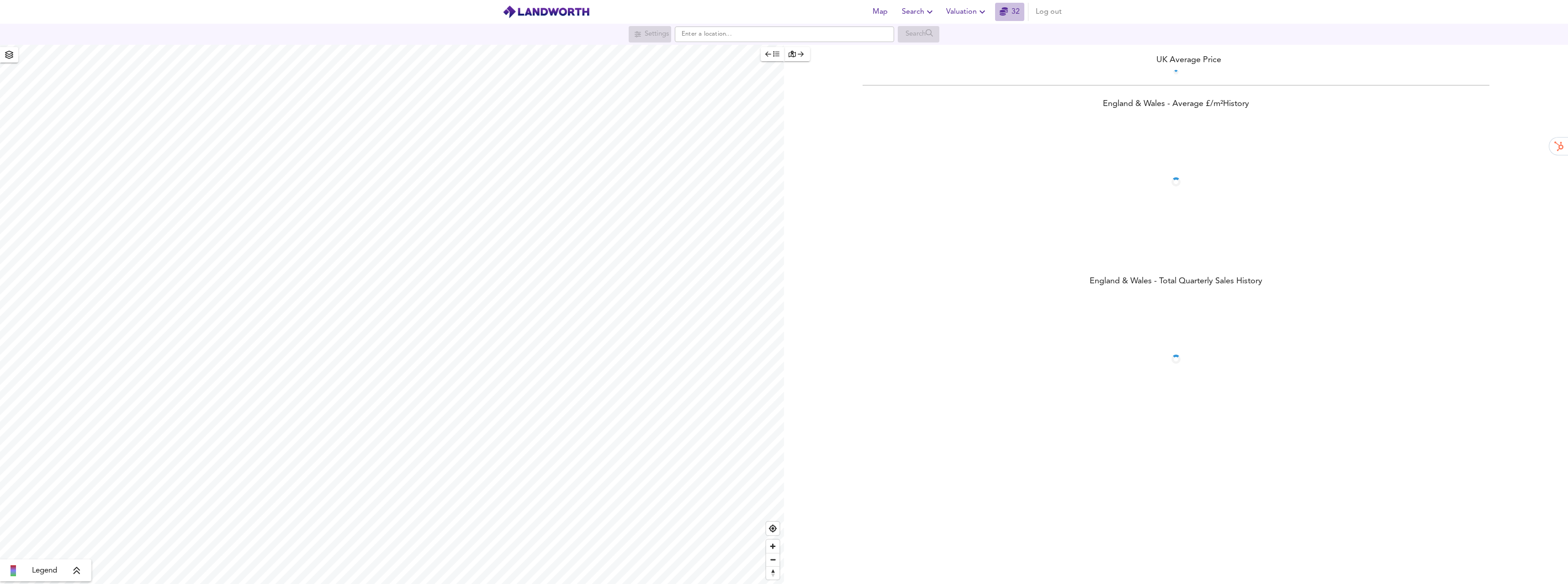
click at [997, 14] on span "32" at bounding box center [1010, 12] width 29 height 13
click at [966, 17] on span "Valuation" at bounding box center [967, 12] width 41 height 13
click at [981, 35] on li "New Valuation Report" at bounding box center [967, 33] width 109 height 16
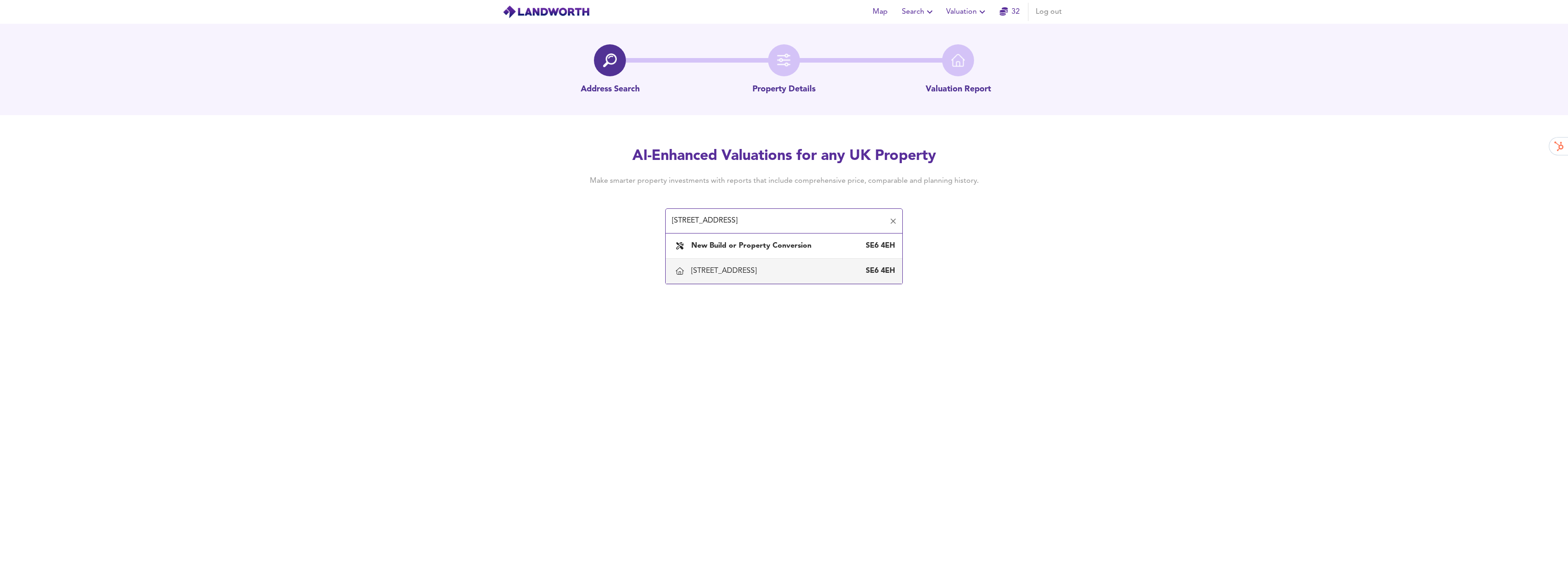
click at [760, 270] on div "[STREET_ADDRESS]" at bounding box center [726, 271] width 69 height 10
type input "[STREET_ADDRESS]"
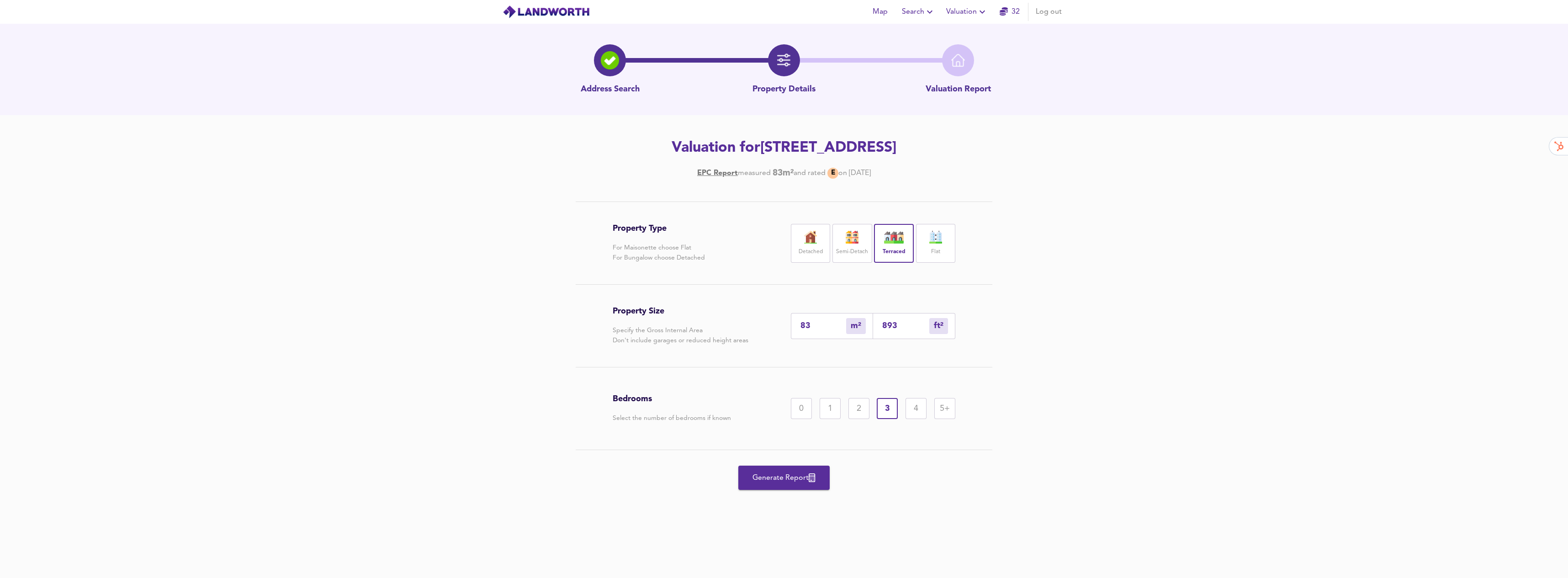
click at [812, 469] on button "Generate Report" at bounding box center [784, 478] width 91 height 24
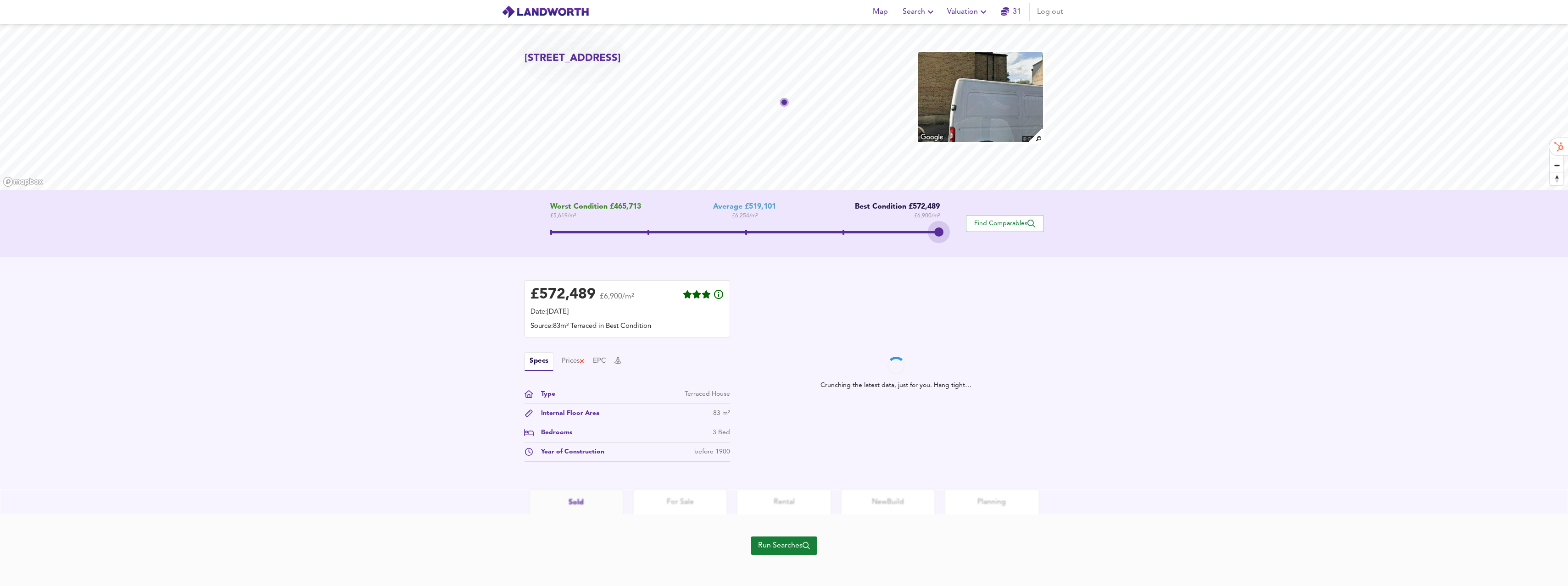
drag, startPoint x: 745, startPoint y: 229, endPoint x: 979, endPoint y: 247, distance: 234.7
click at [979, 247] on div "Worst Condition £465,713 £ 5,619 / m² Average £519,101 £ 6,254 / m² Best Condit…" at bounding box center [784, 224] width 1568 height 67
click at [775, 550] on span "Run Searches" at bounding box center [784, 546] width 52 height 13
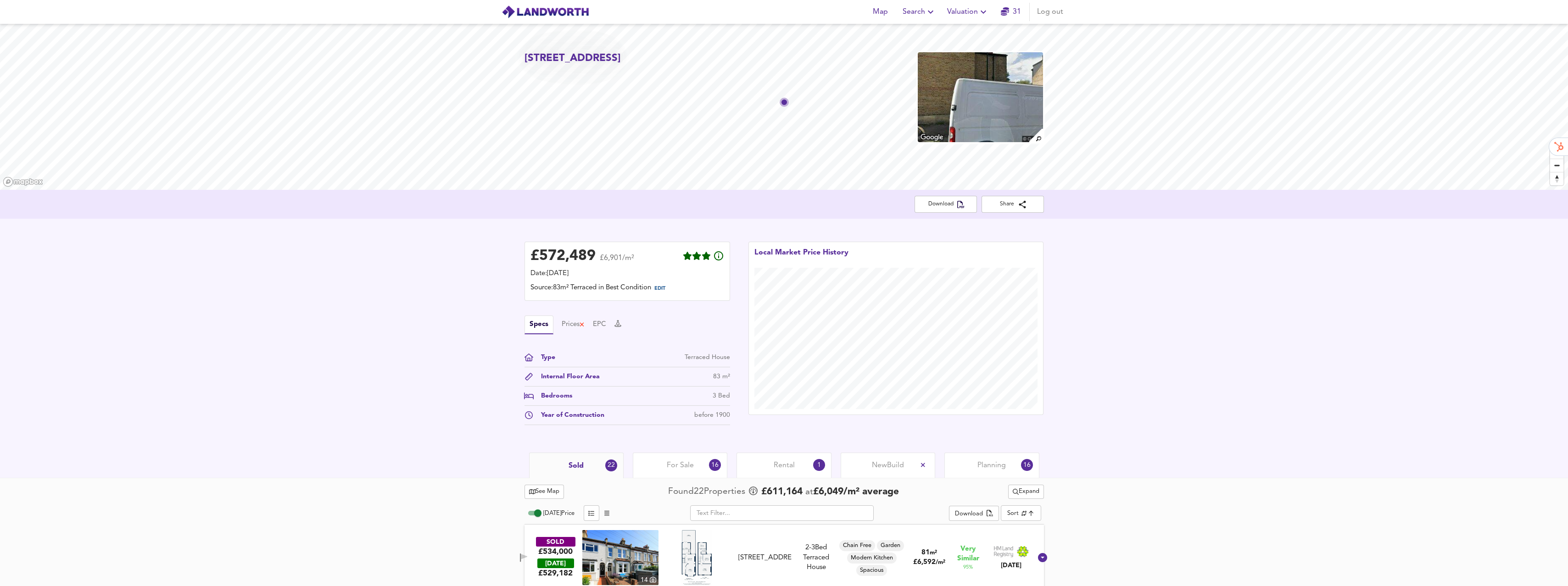
click at [963, 14] on span "Valuation" at bounding box center [968, 12] width 42 height 13
click at [965, 33] on li "New Valuation Report" at bounding box center [968, 33] width 109 height 16
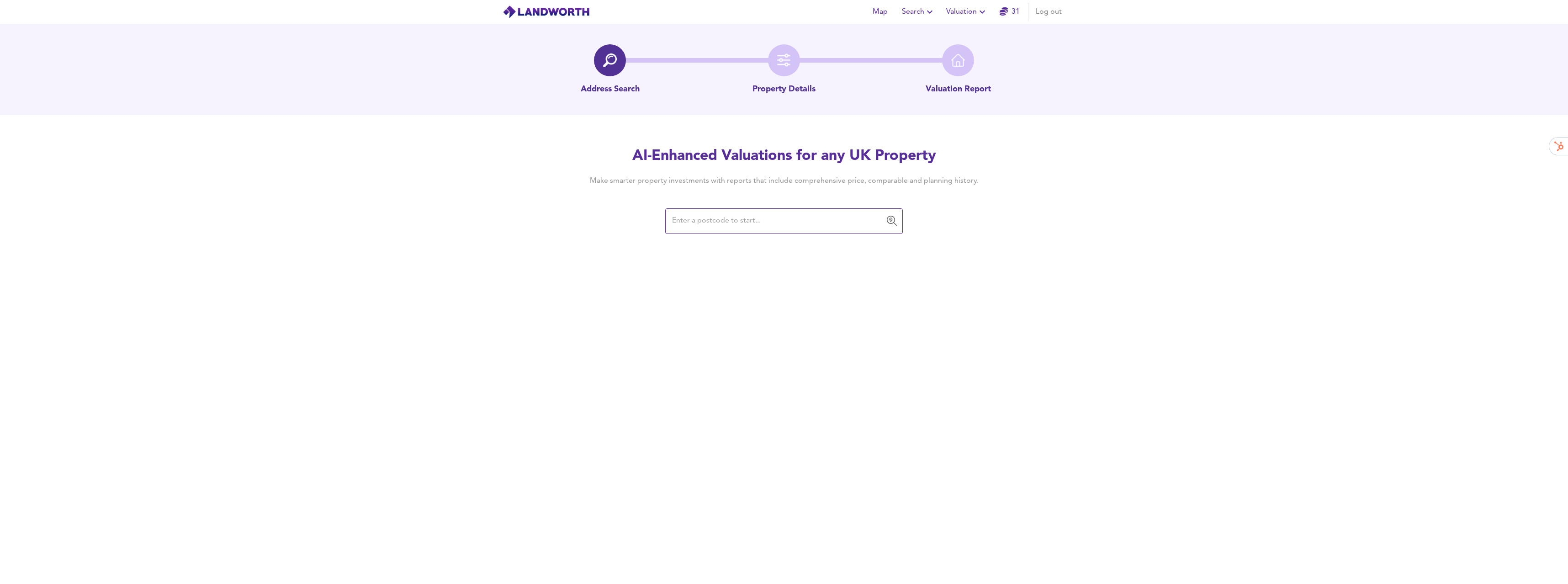
click at [770, 220] on input "text" at bounding box center [777, 221] width 215 height 18
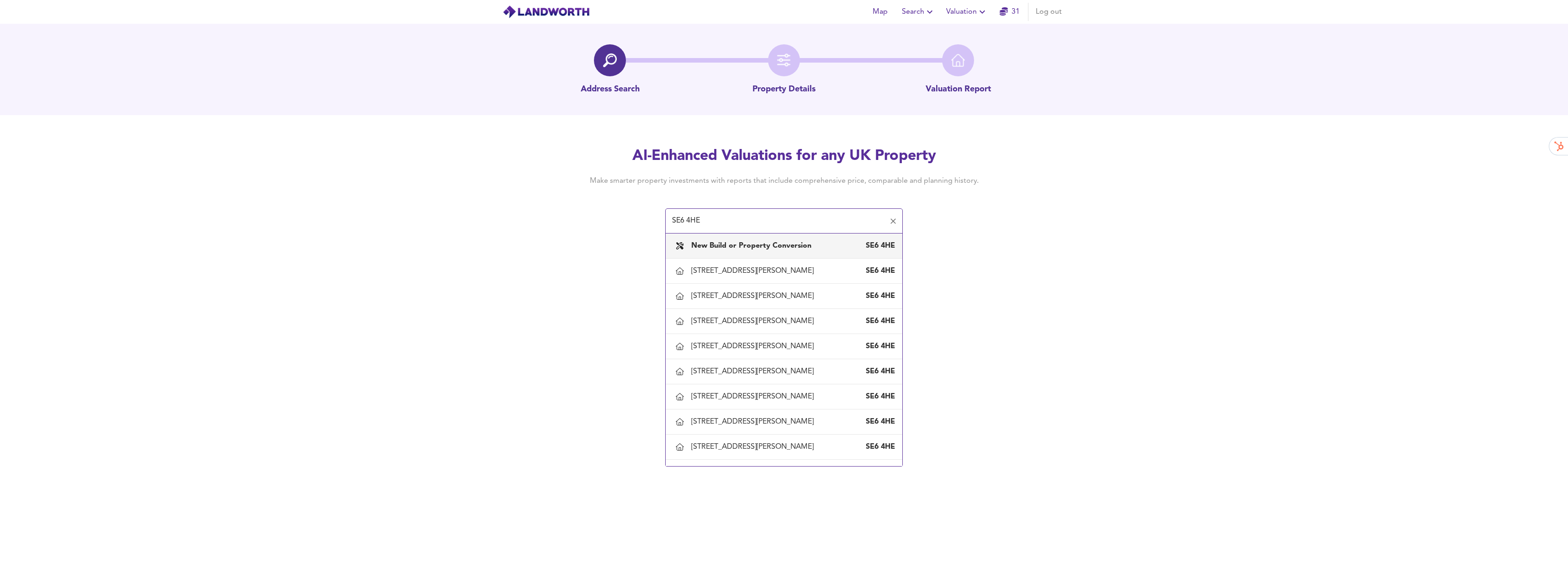
click at [715, 215] on input "SE6 4HE" at bounding box center [777, 221] width 215 height 18
click at [715, 217] on input "SE6 4HE" at bounding box center [777, 221] width 215 height 18
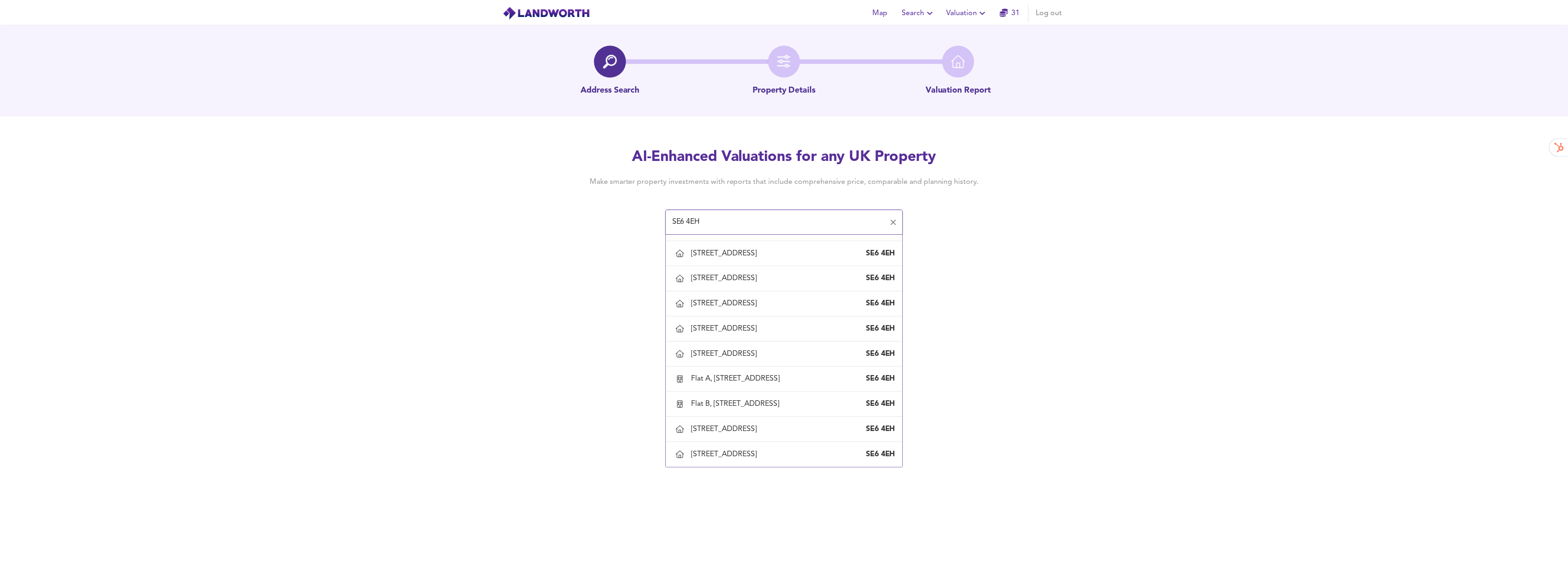
scroll to position [620, 0]
click at [746, 237] on div "[STREET_ADDRESS]" at bounding box center [729, 232] width 69 height 10
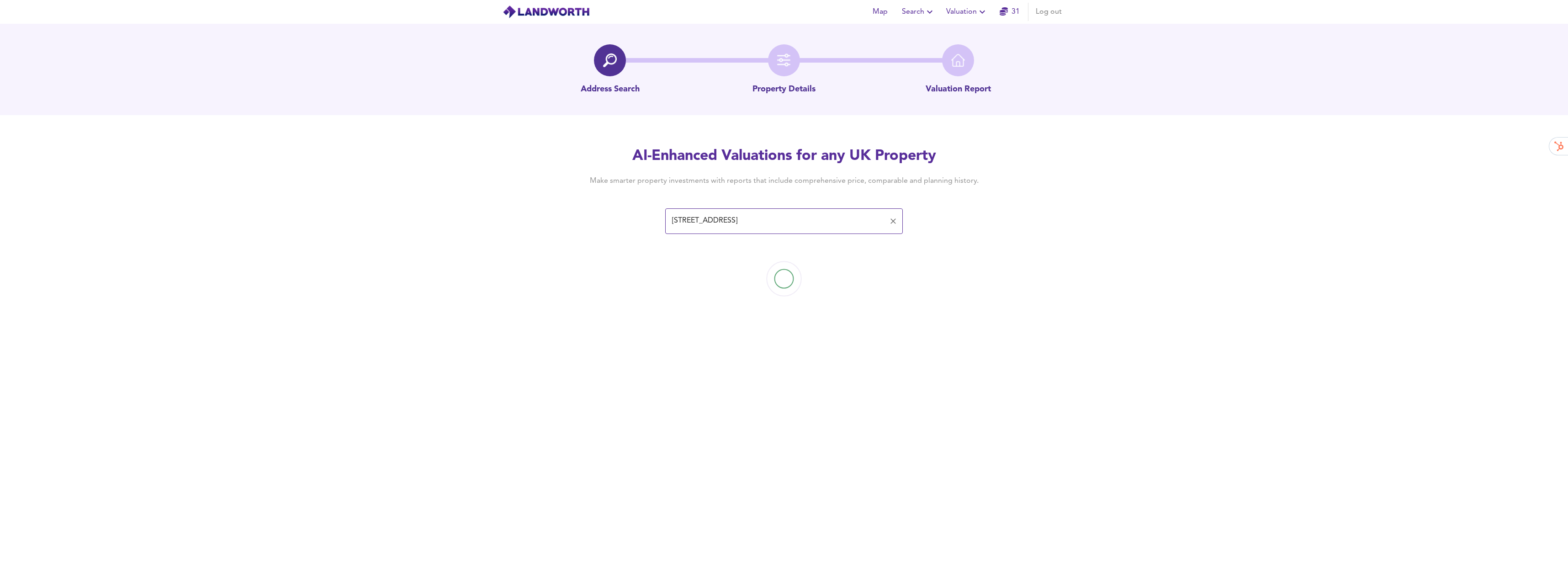
type input "[STREET_ADDRESS]"
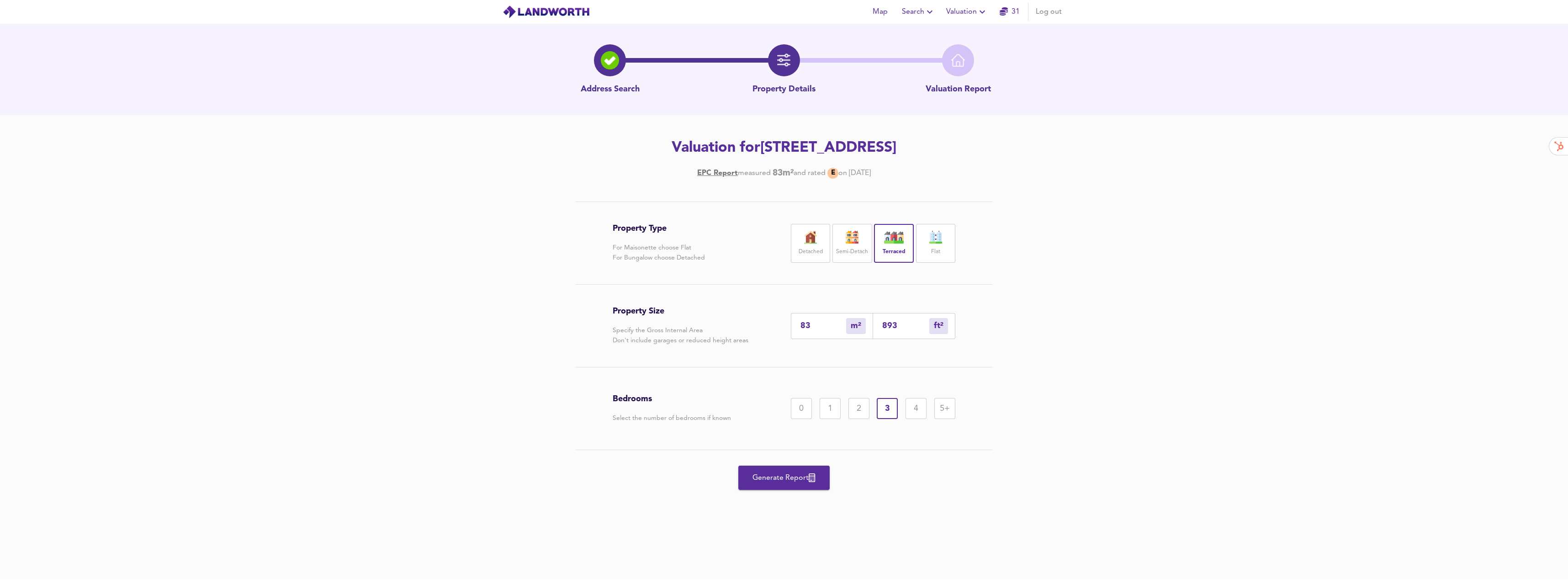
click at [822, 324] on input "83" at bounding box center [823, 326] width 46 height 10
type input "8"
type input "86"
type input "1"
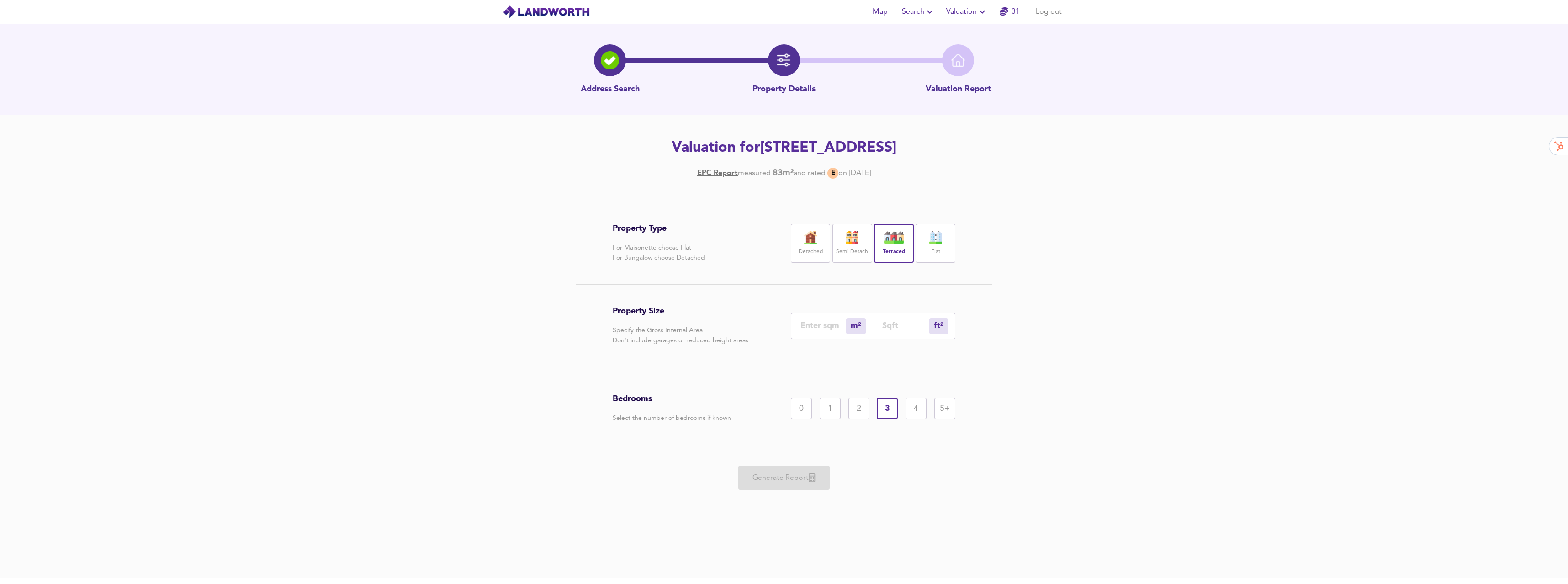
type input "11"
type input "118"
type input "116"
type input "1249"
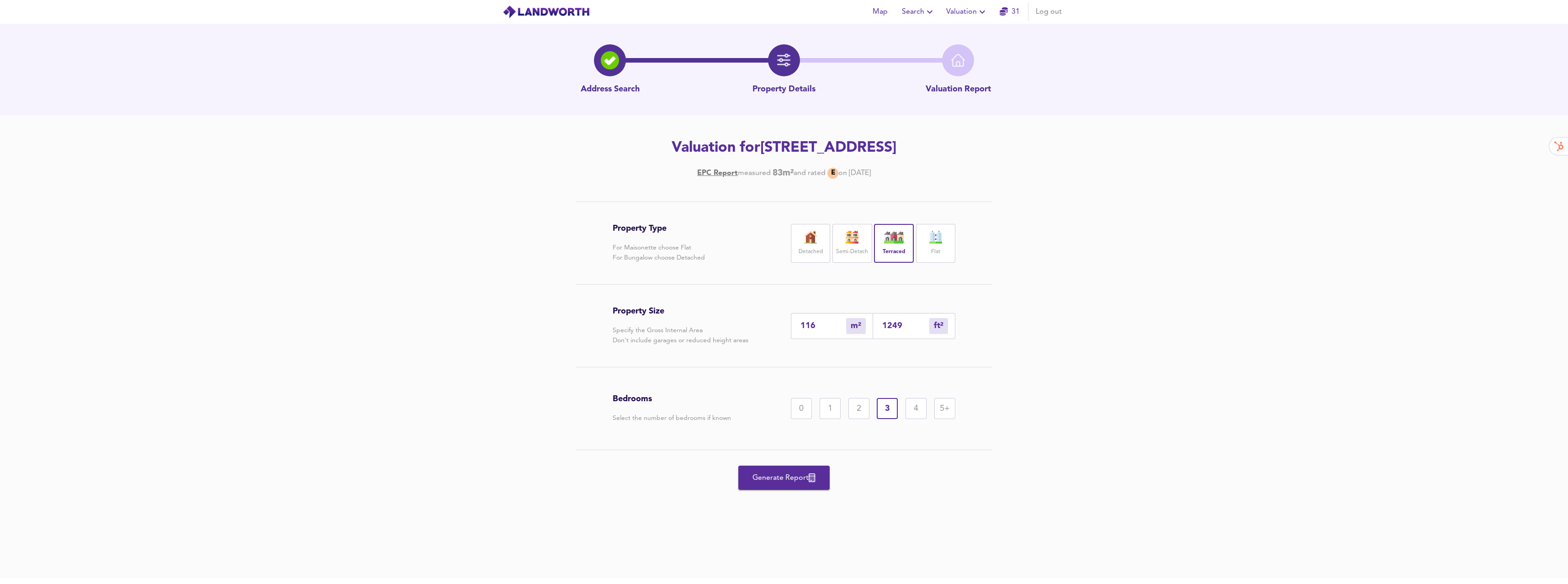
type input "116"
click at [1030, 410] on div "Property Type For Maisonette choose Flat For Bungalow choose Detached Detached …" at bounding box center [784, 362] width 1568 height 322
click at [925, 404] on div "4" at bounding box center [916, 409] width 21 height 21
click at [943, 408] on div "5+" at bounding box center [945, 409] width 21 height 21
click at [791, 474] on span "Generate Report" at bounding box center [784, 478] width 73 height 13
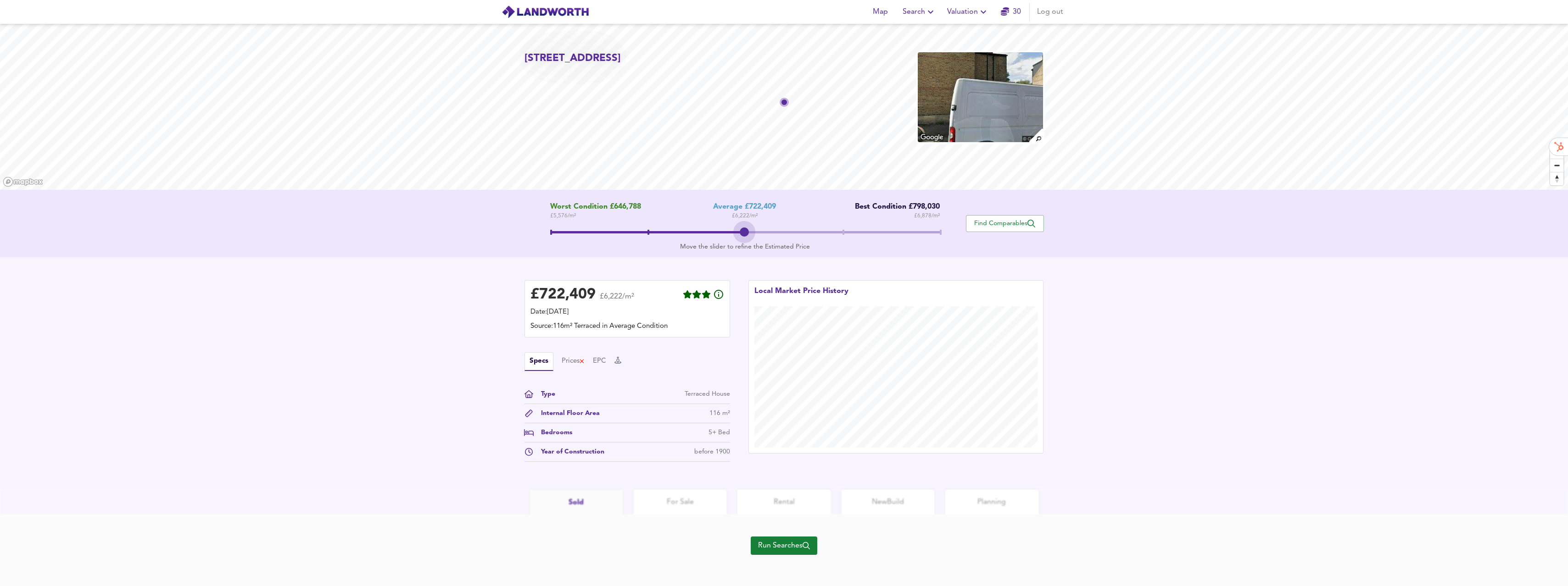
drag, startPoint x: 743, startPoint y: 227, endPoint x: 1062, endPoint y: 225, distance: 319.0
click at [1062, 225] on div "Worst Condition £646,788 £ 5,576 / m² Average £722,409 £ 6,222 / m² Best Condit…" at bounding box center [784, 224] width 1568 height 67
click at [787, 538] on span "Run Searches" at bounding box center [784, 544] width 52 height 13
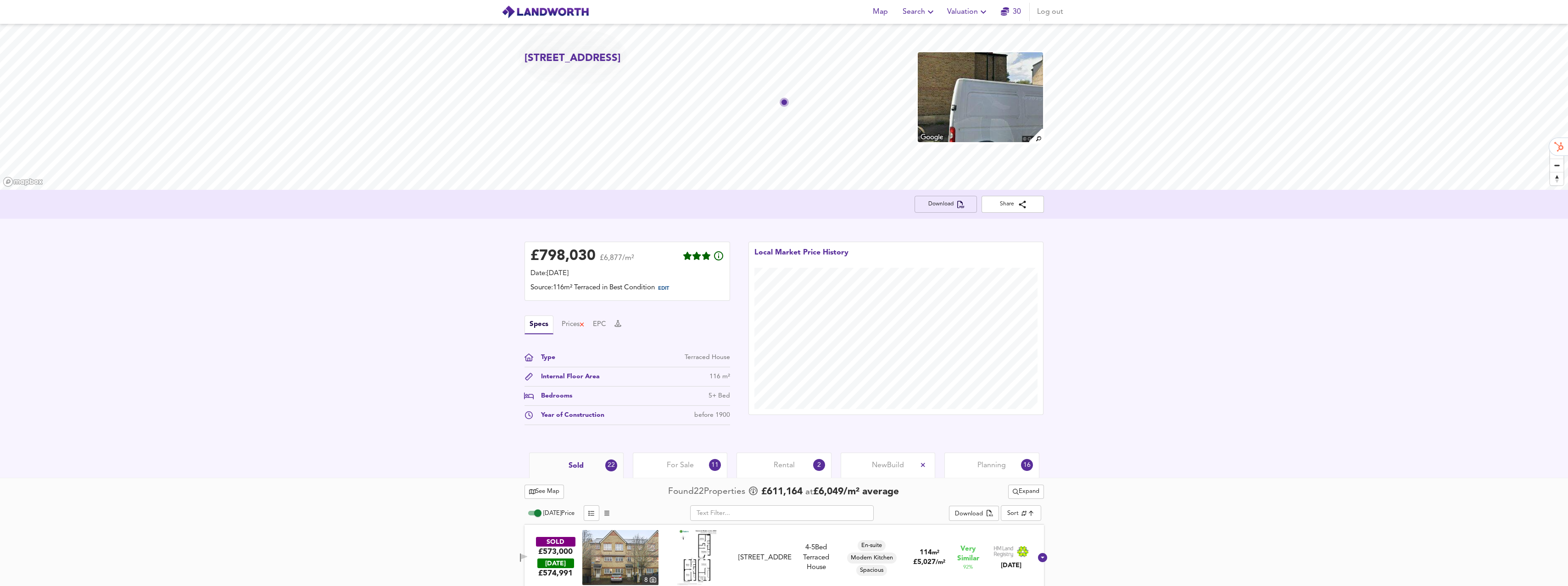
click at [938, 207] on span "Download" at bounding box center [946, 205] width 48 height 10
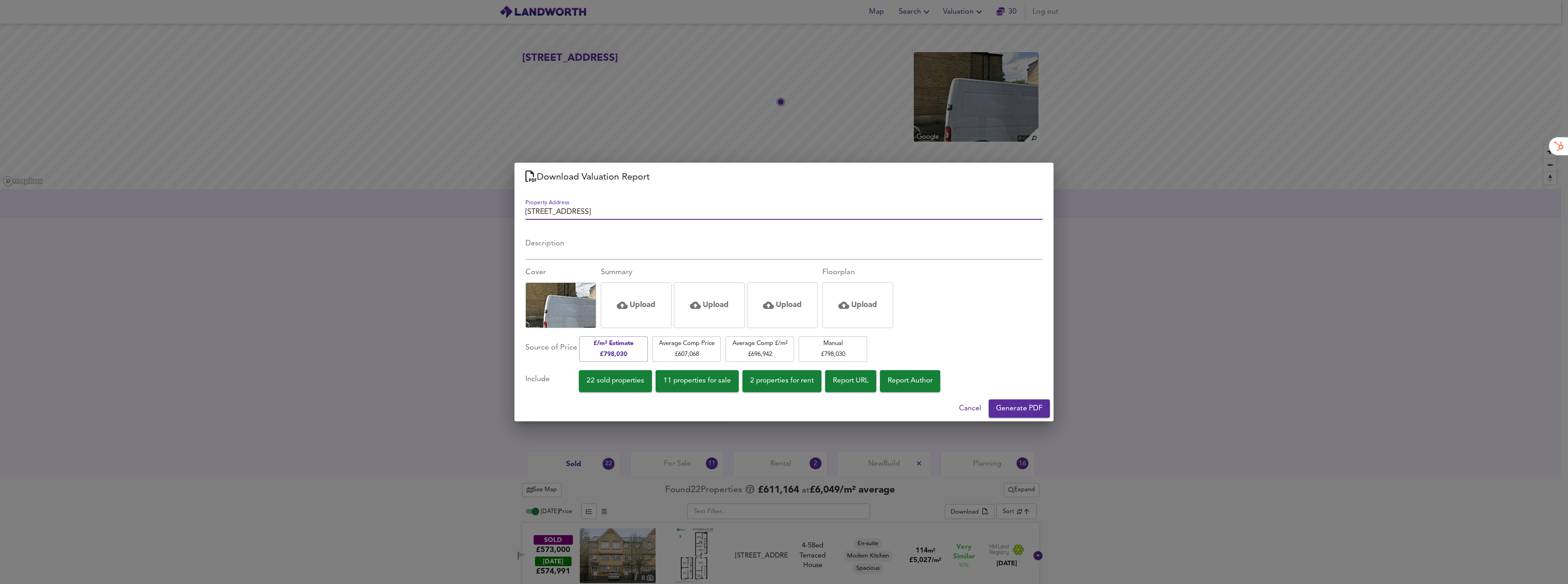
click at [1032, 404] on span "Generate PDF" at bounding box center [1019, 409] width 47 height 13
